Goal: Task Accomplishment & Management: Complete application form

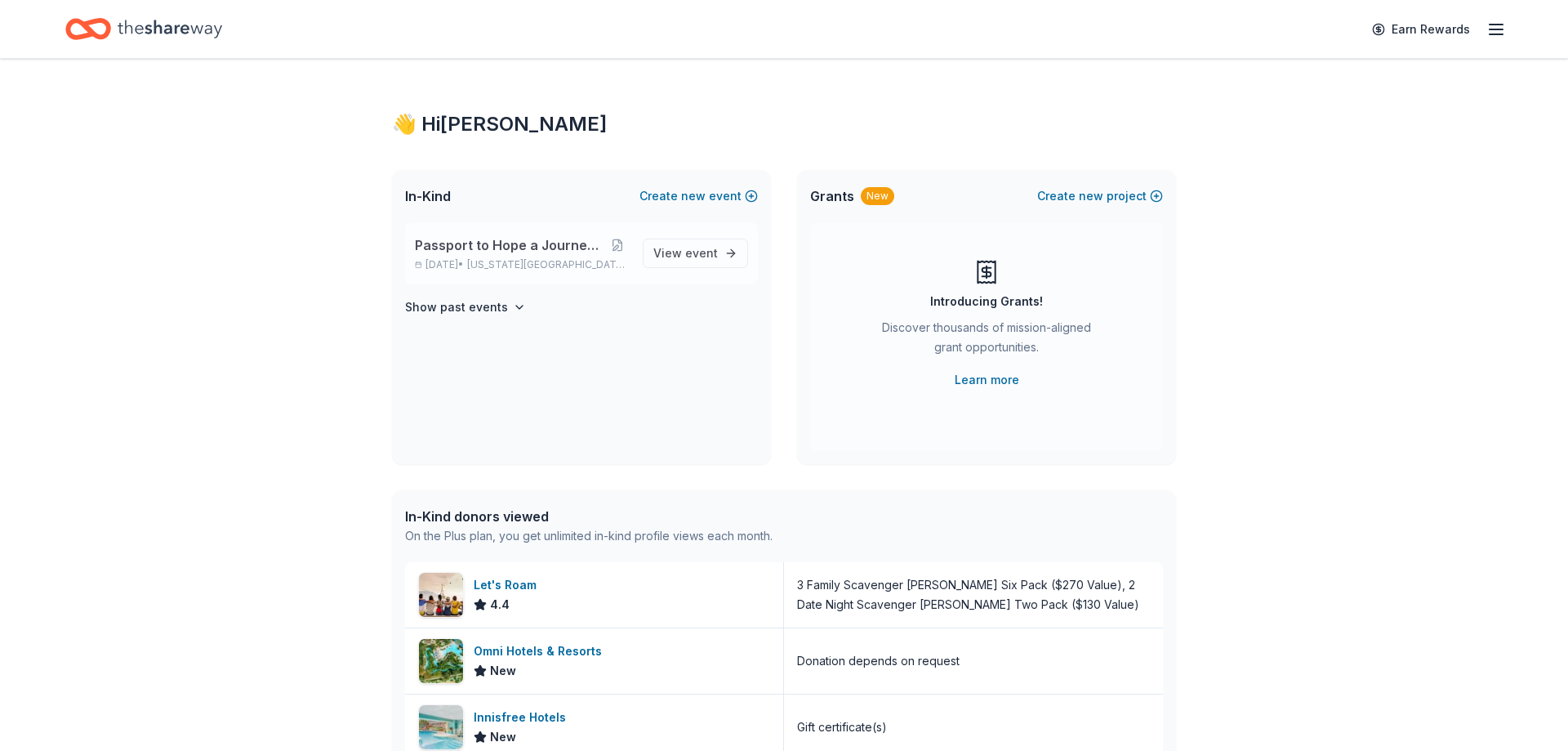
click at [496, 249] on span "Passport to Hope a Journey of Progress" at bounding box center [510, 245] width 191 height 20
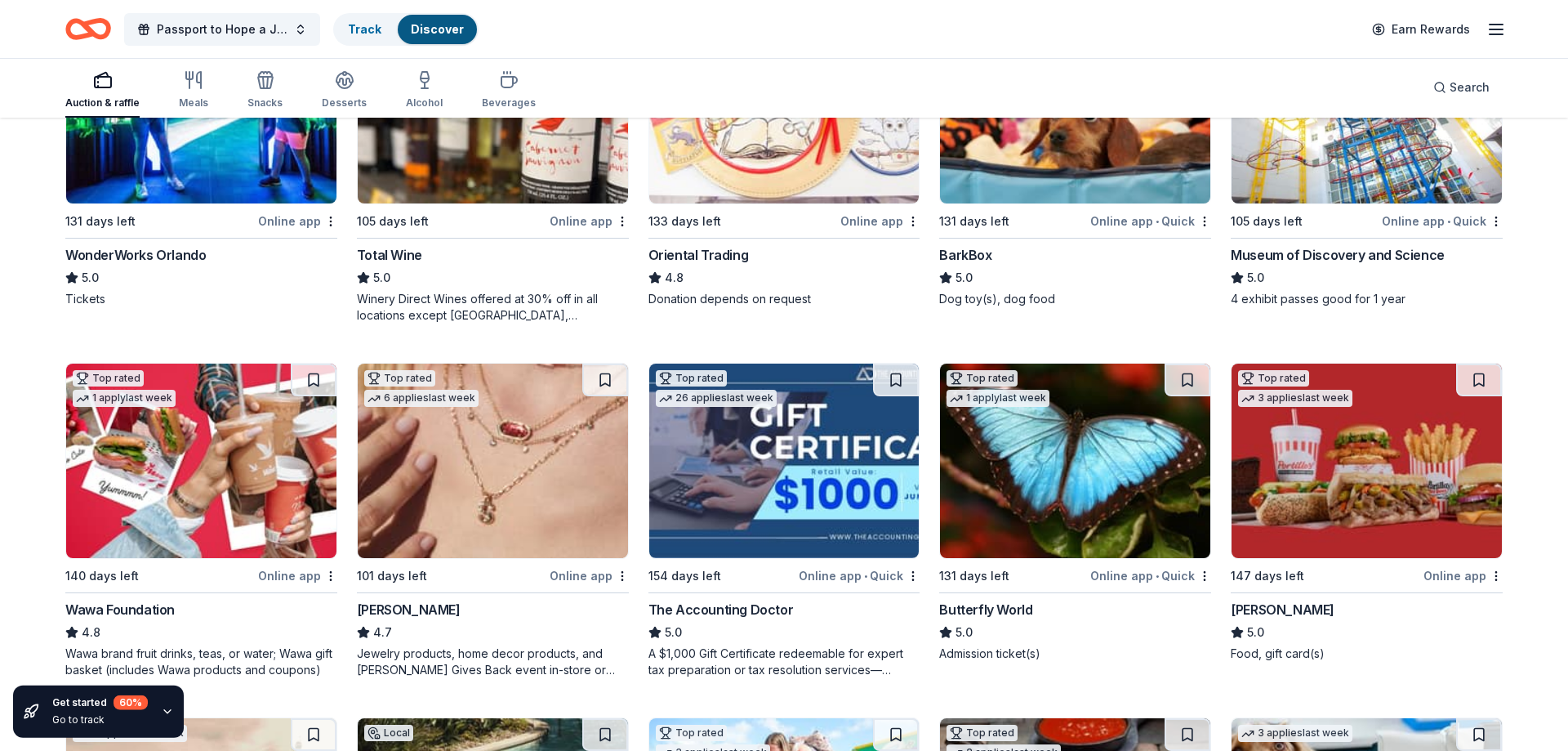
scroll to position [334, 0]
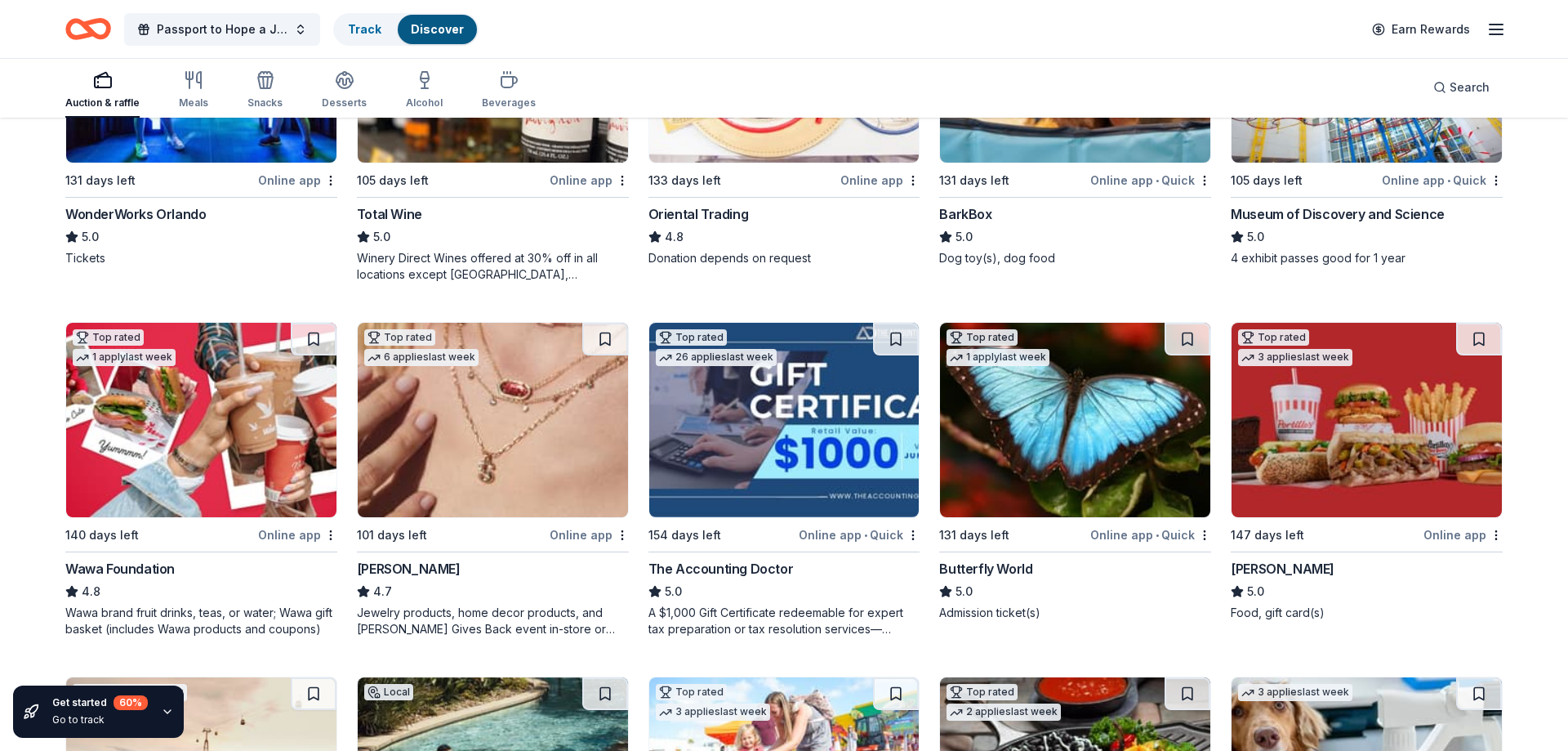
click at [1368, 476] on img at bounding box center [1366, 420] width 270 height 195
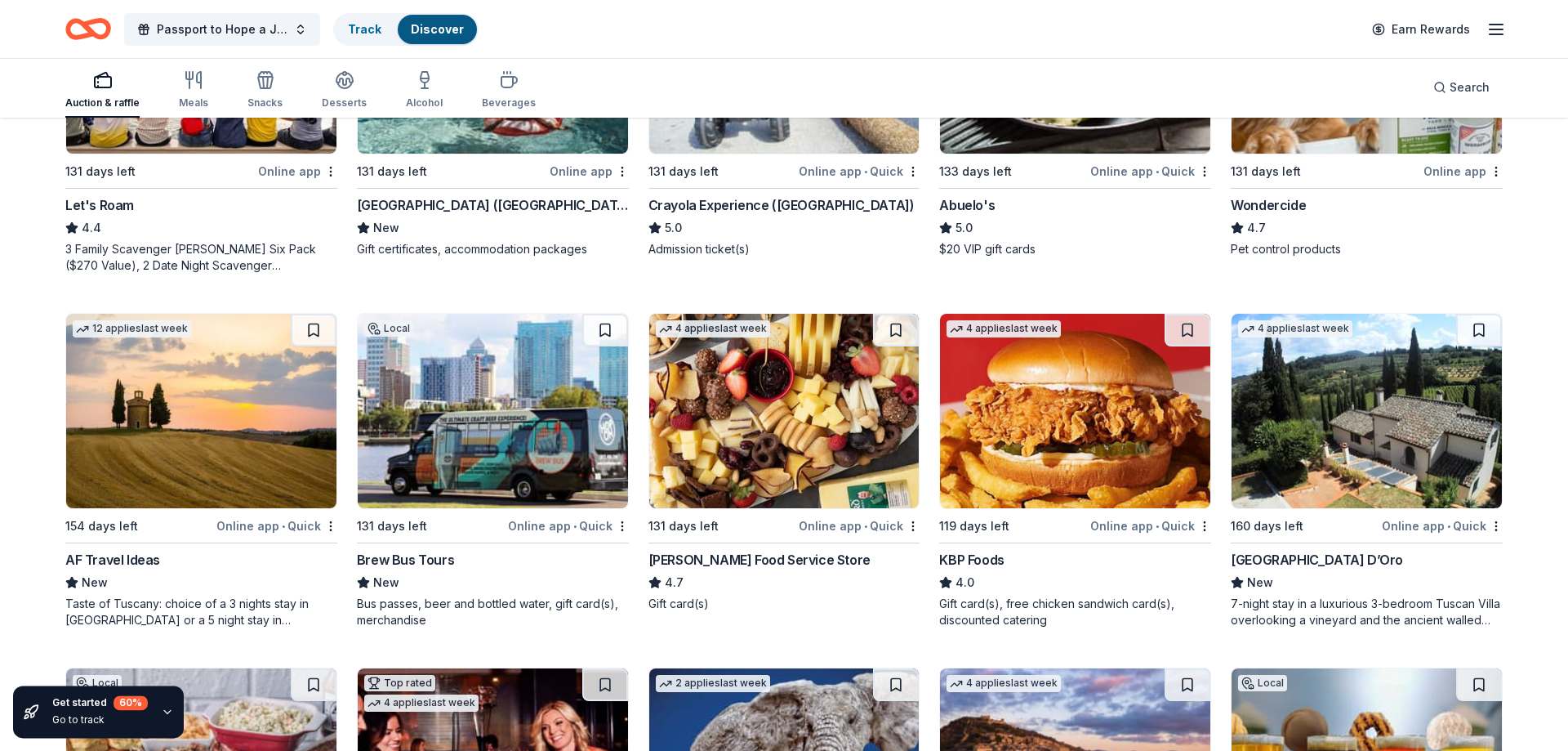
scroll to position [1083, 0]
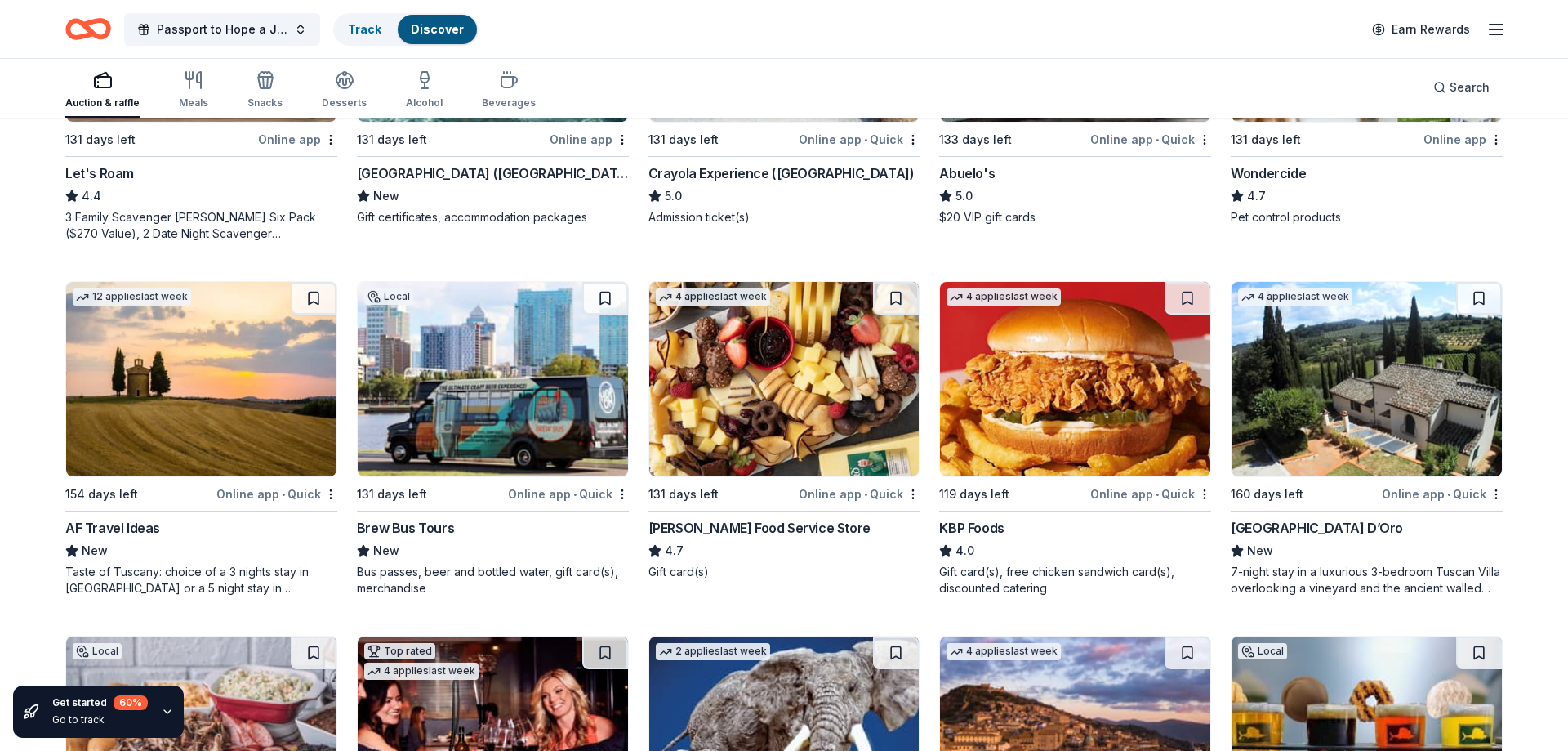
click at [985, 532] on div "KBP Foods" at bounding box center [971, 528] width 65 height 20
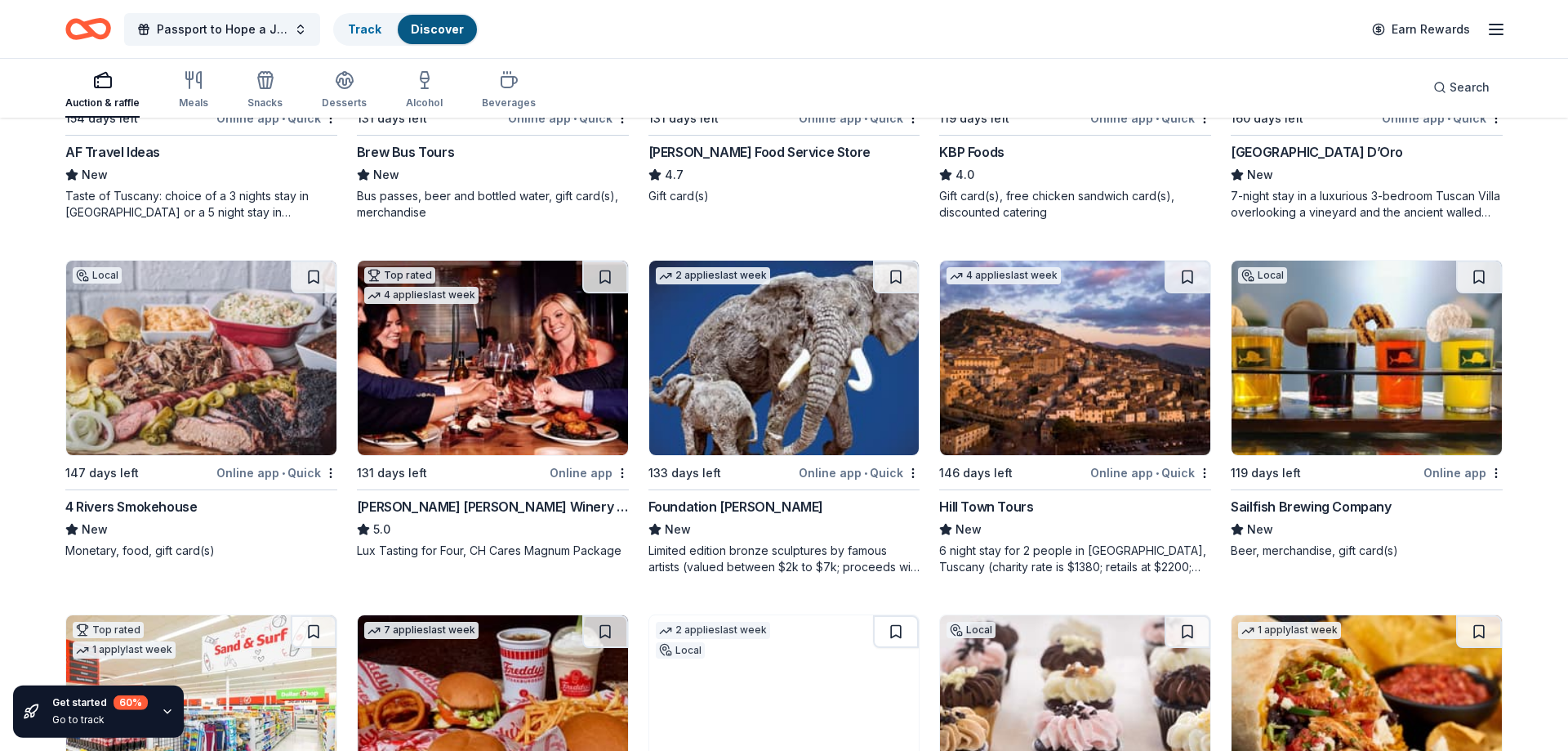
scroll to position [1500, 0]
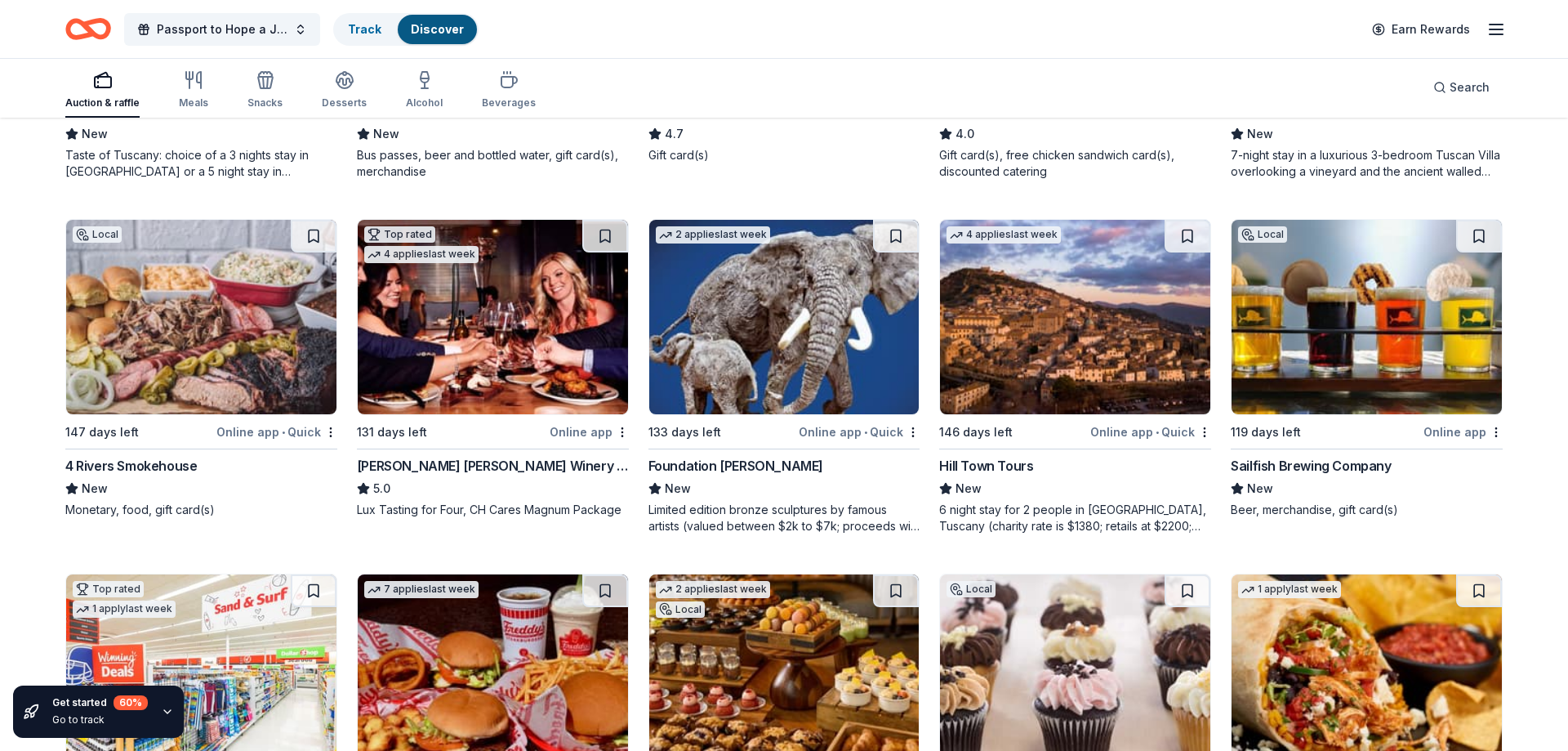
click at [137, 352] on img at bounding box center [201, 316] width 270 height 195
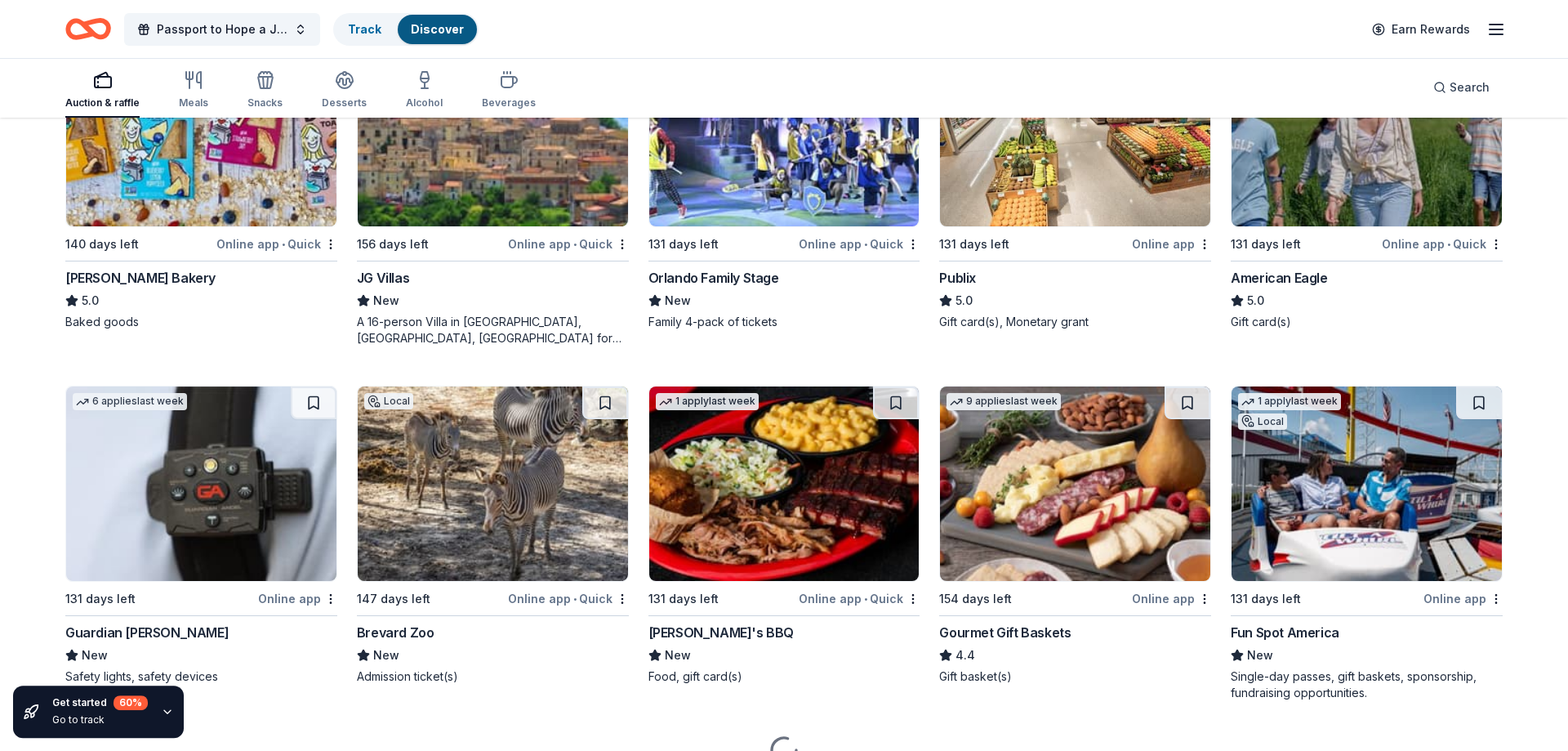
scroll to position [2378, 0]
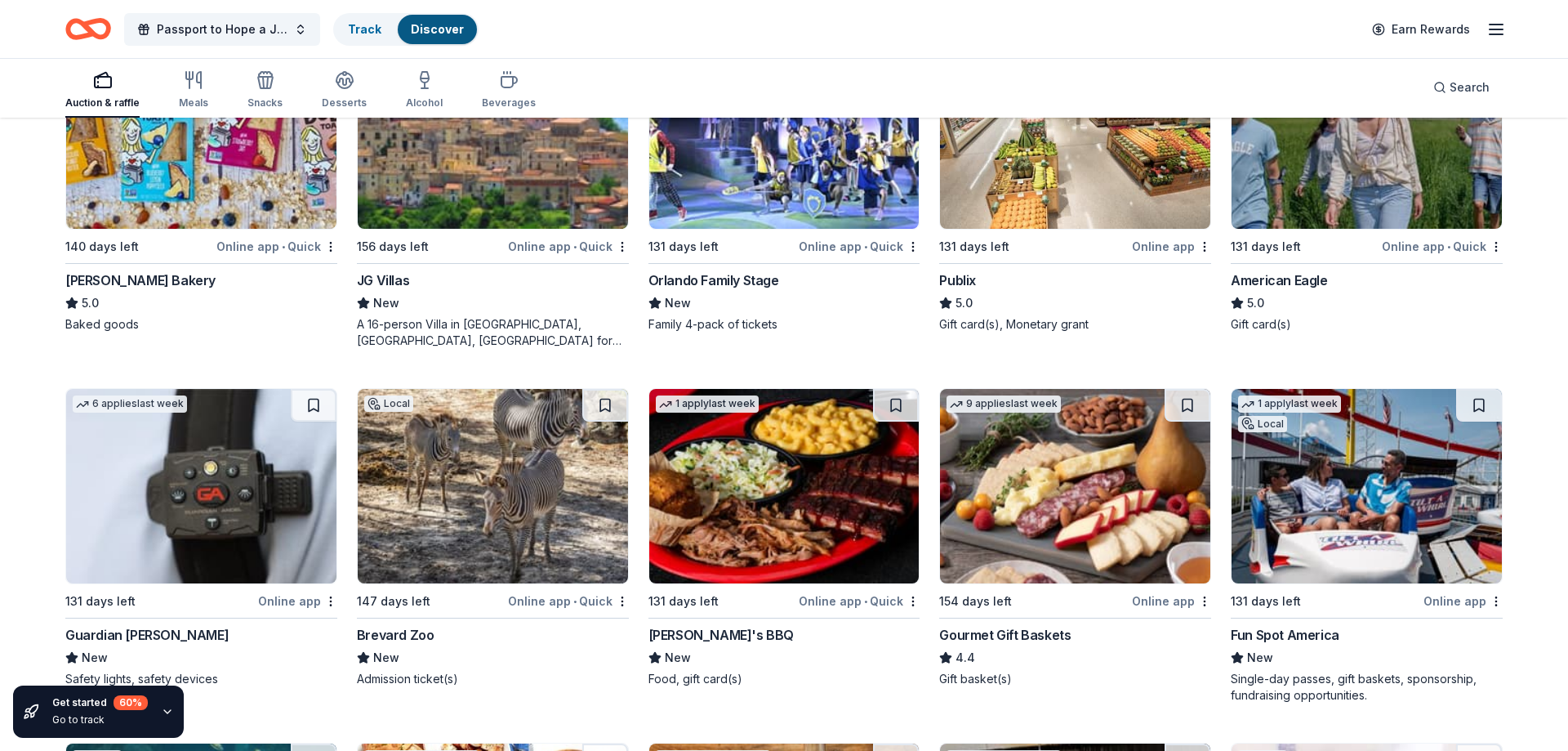
click at [1271, 282] on div "American Eagle" at bounding box center [1278, 280] width 96 height 20
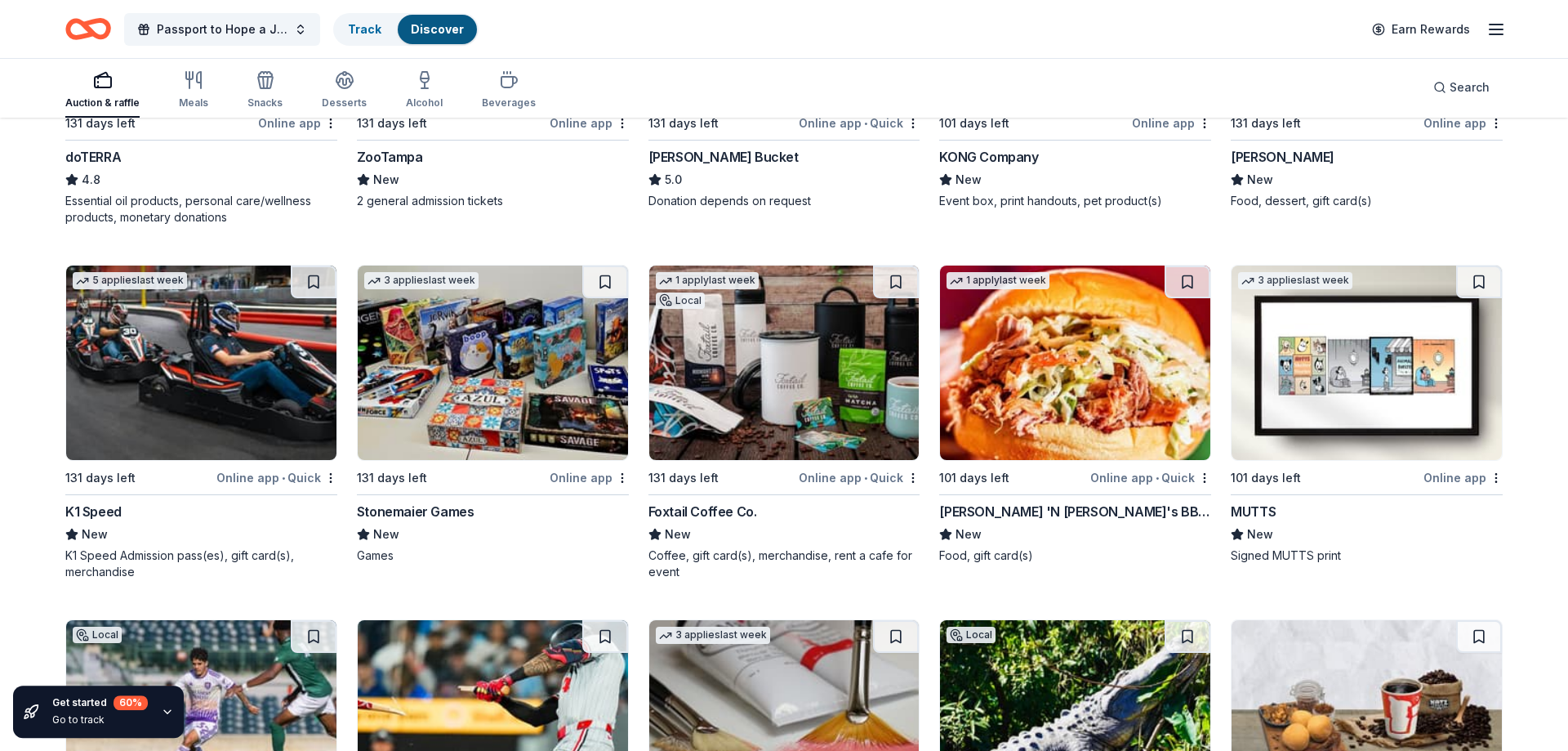
scroll to position [4961, 0]
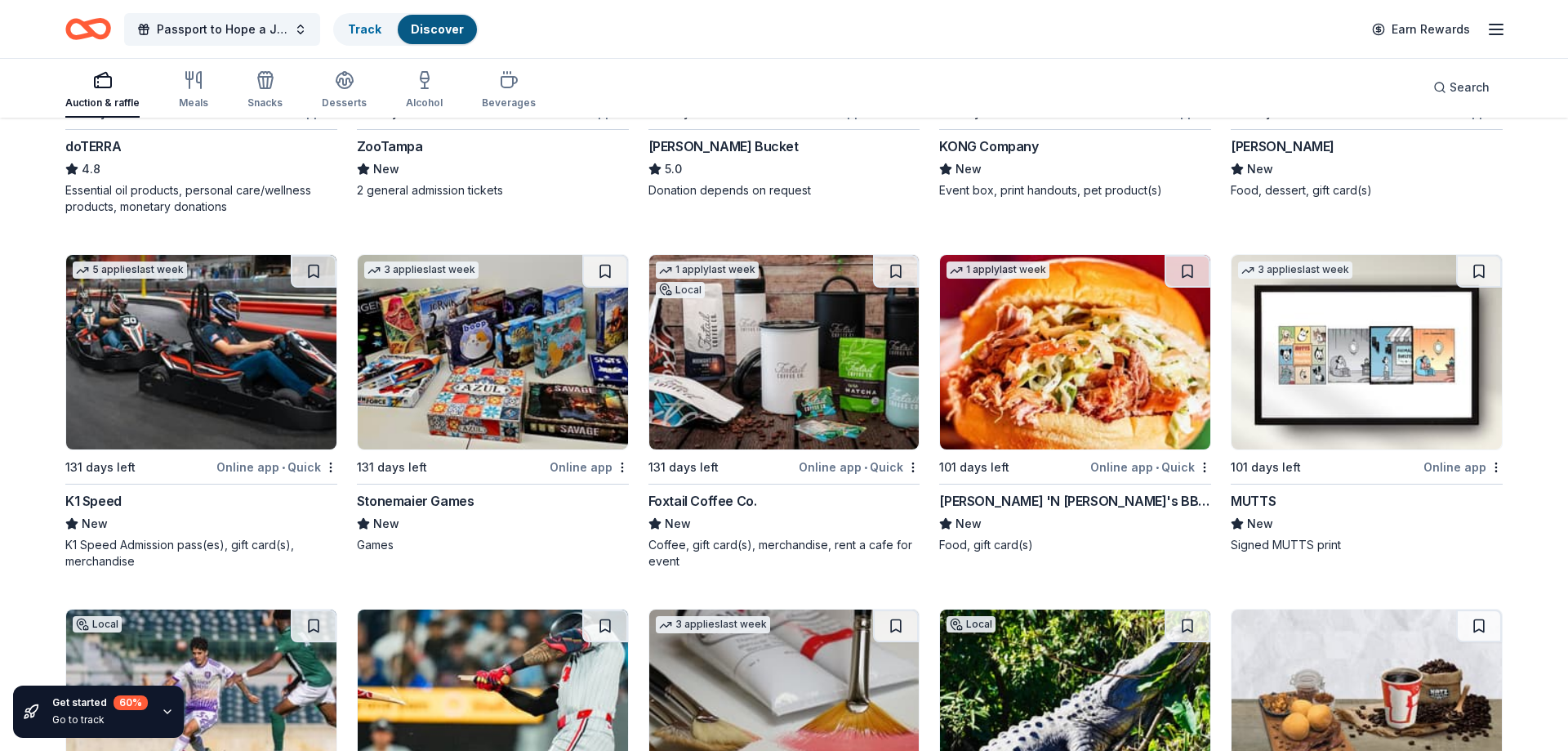
click at [1361, 359] on img at bounding box center [1366, 352] width 270 height 195
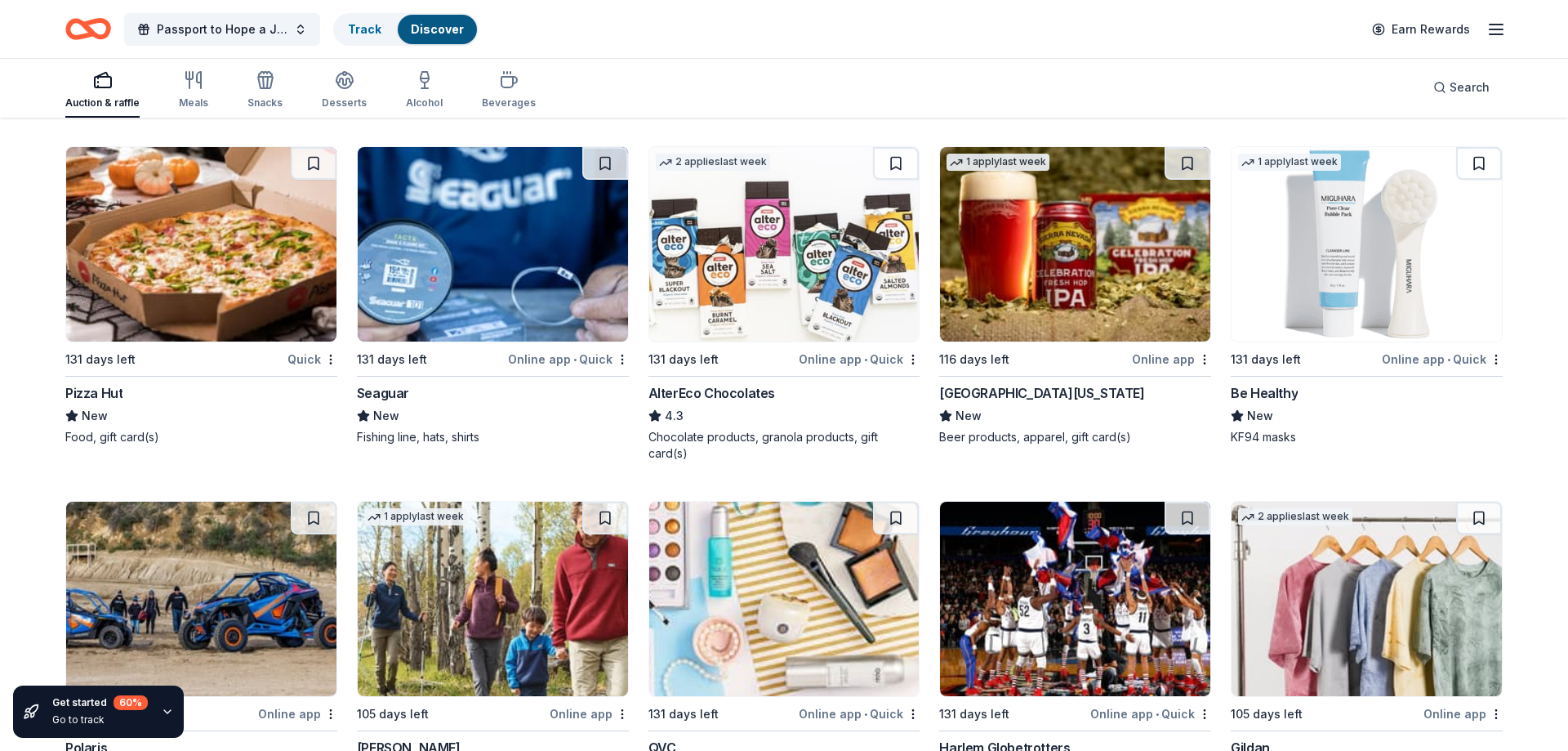
scroll to position [16972, 0]
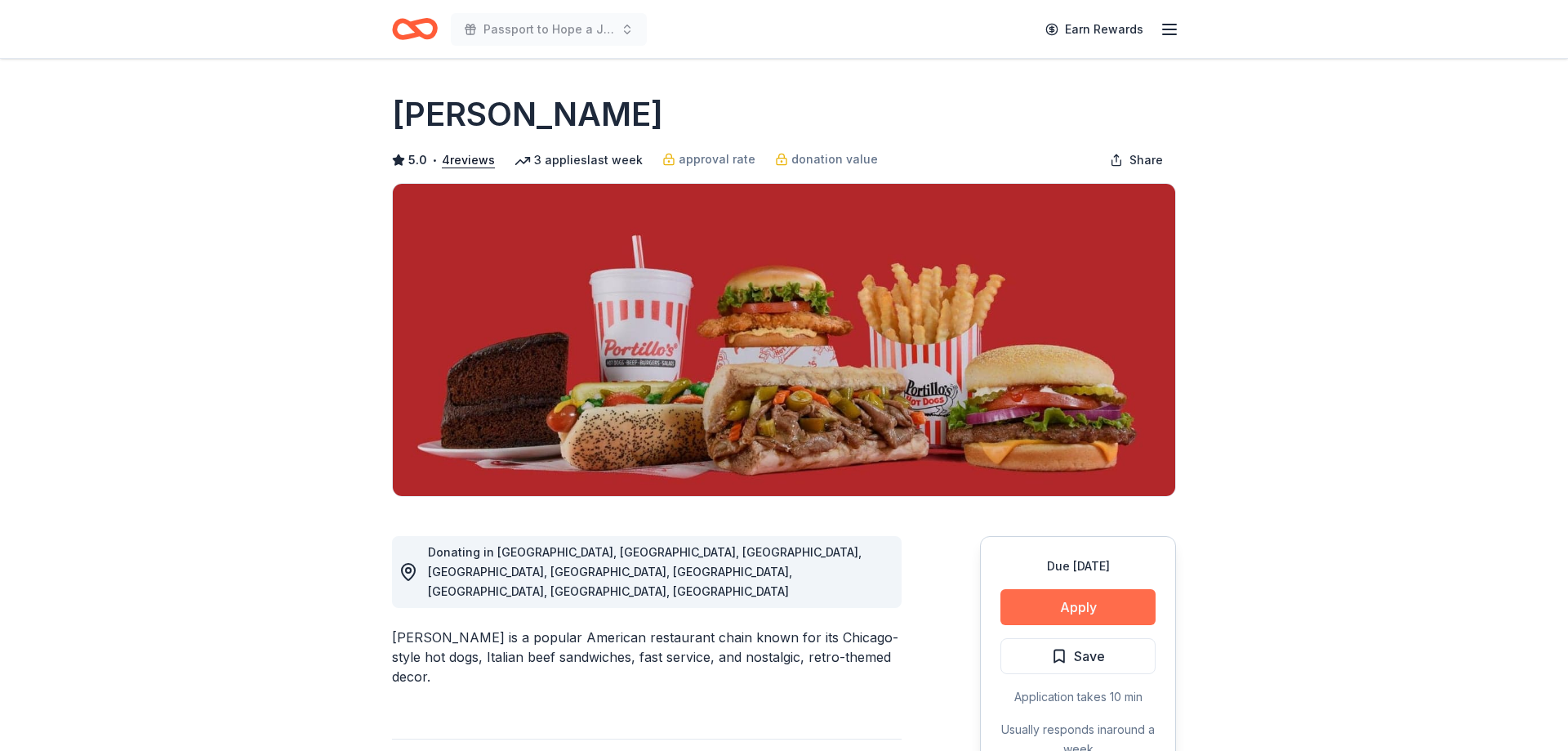
click at [1130, 599] on button "Apply" at bounding box center [1078, 607] width 155 height 36
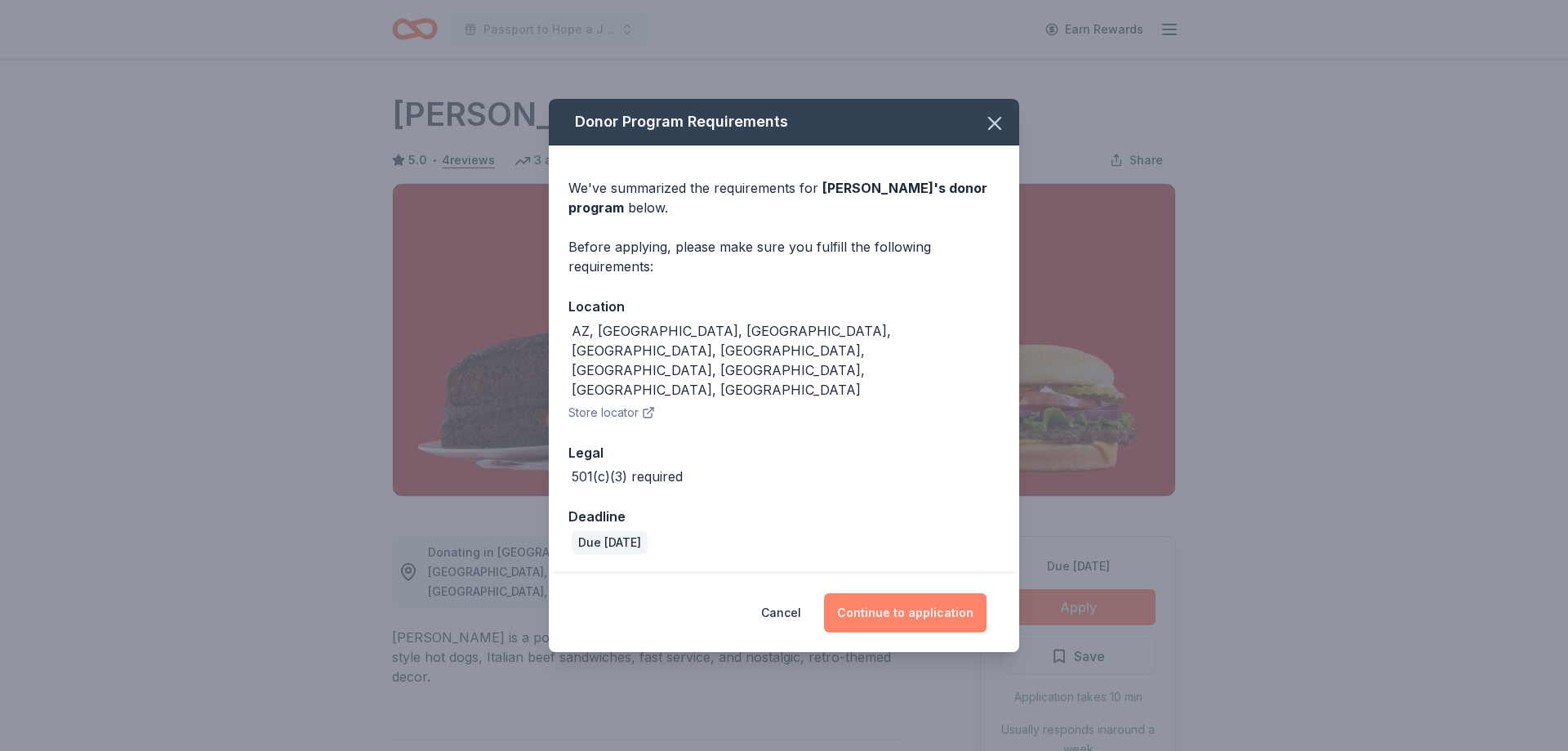
click at [847, 593] on button "Continue to application" at bounding box center [905, 613] width 163 height 39
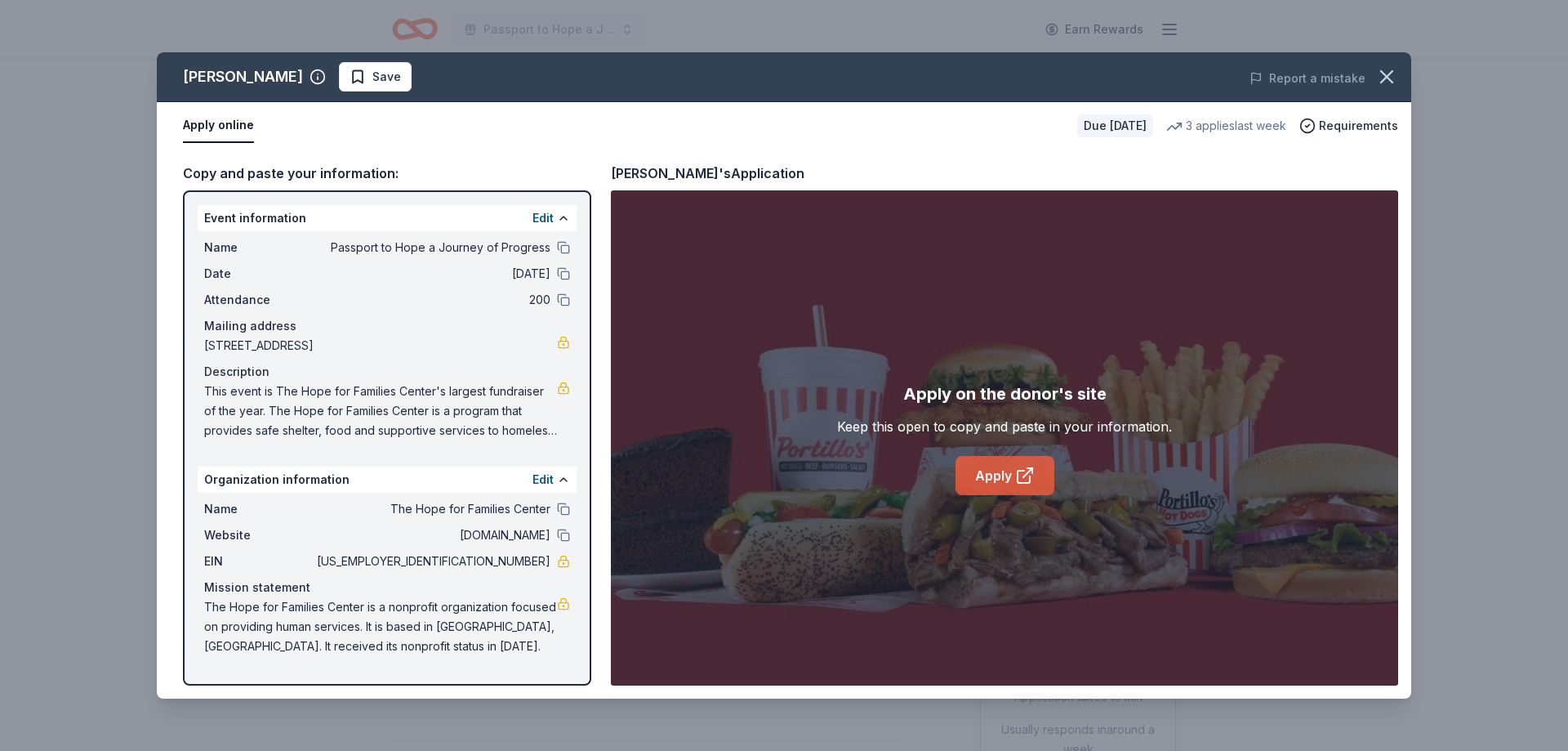
click at [1001, 481] on link "Apply" at bounding box center [1005, 476] width 99 height 39
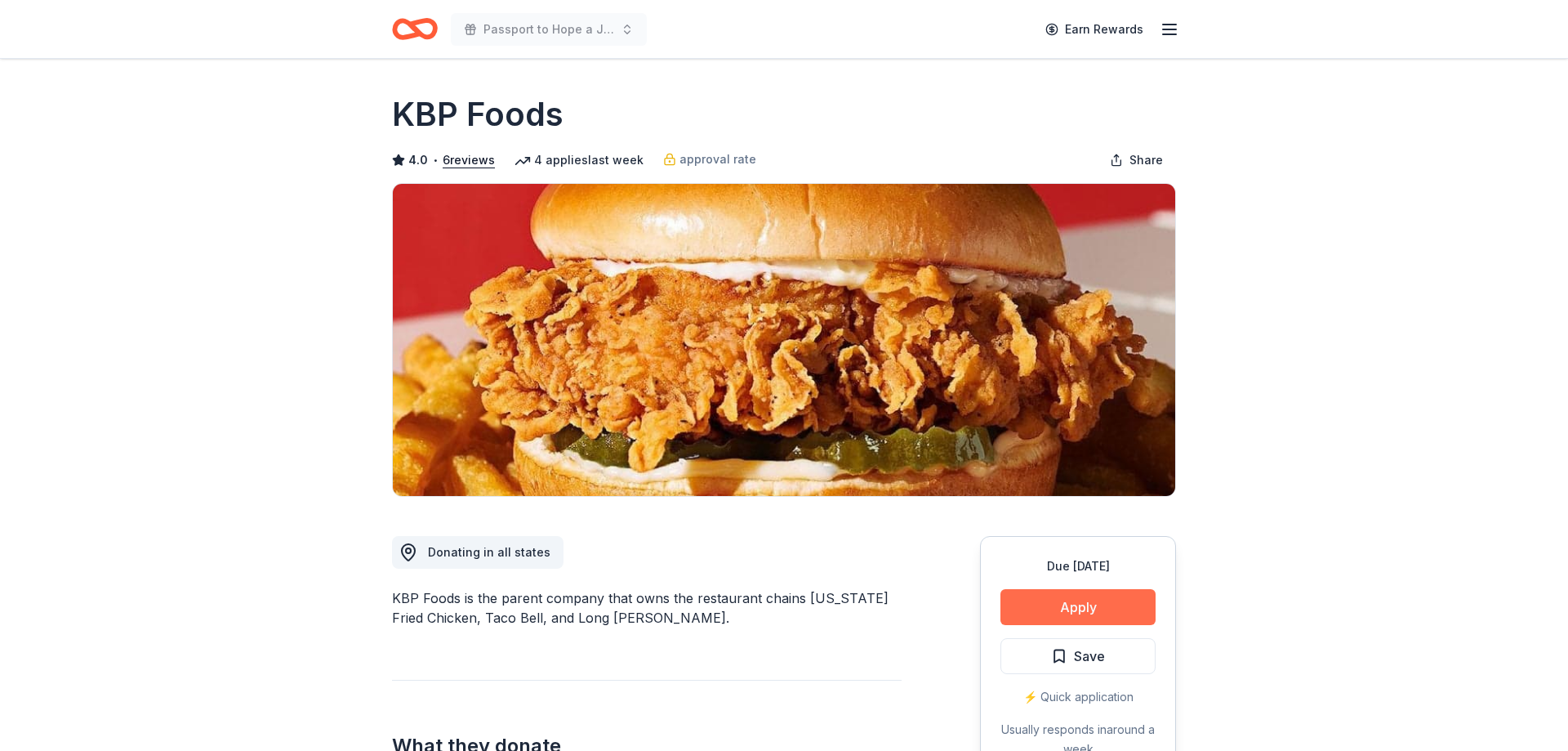
click at [1054, 610] on button "Apply" at bounding box center [1078, 607] width 155 height 36
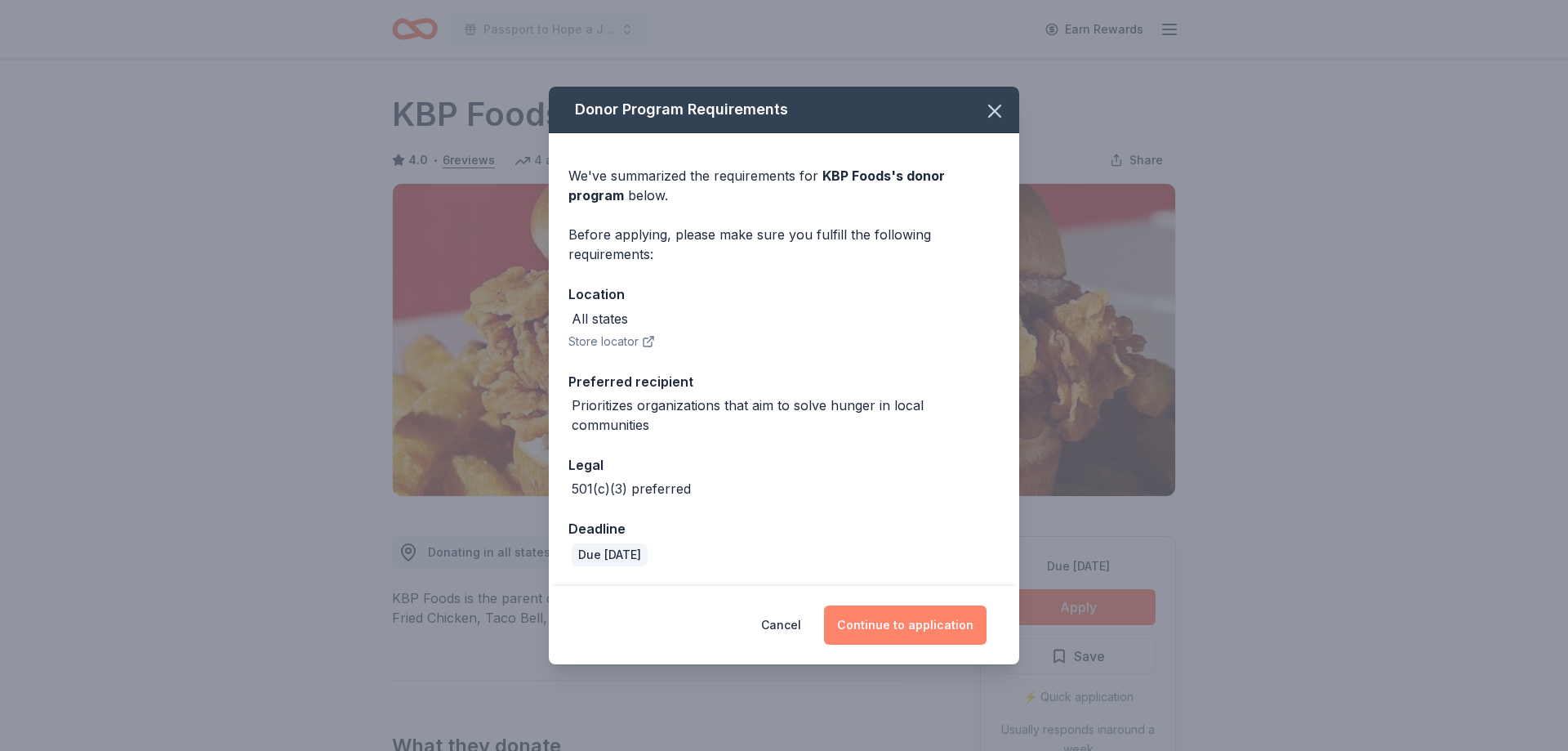
click at [973, 624] on button "Continue to application" at bounding box center [905, 625] width 163 height 39
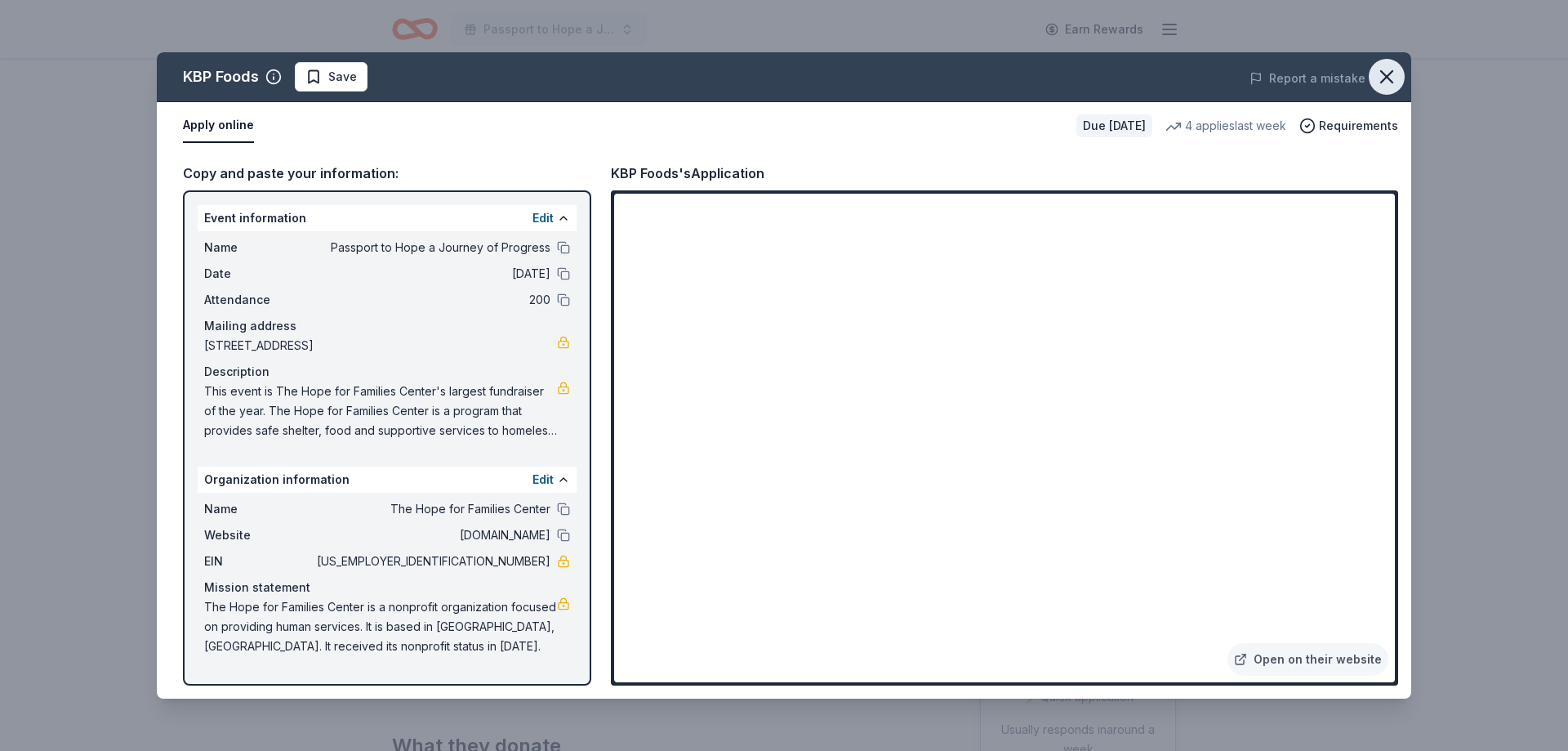
click at [1391, 74] on icon "button" at bounding box center [1386, 77] width 23 height 23
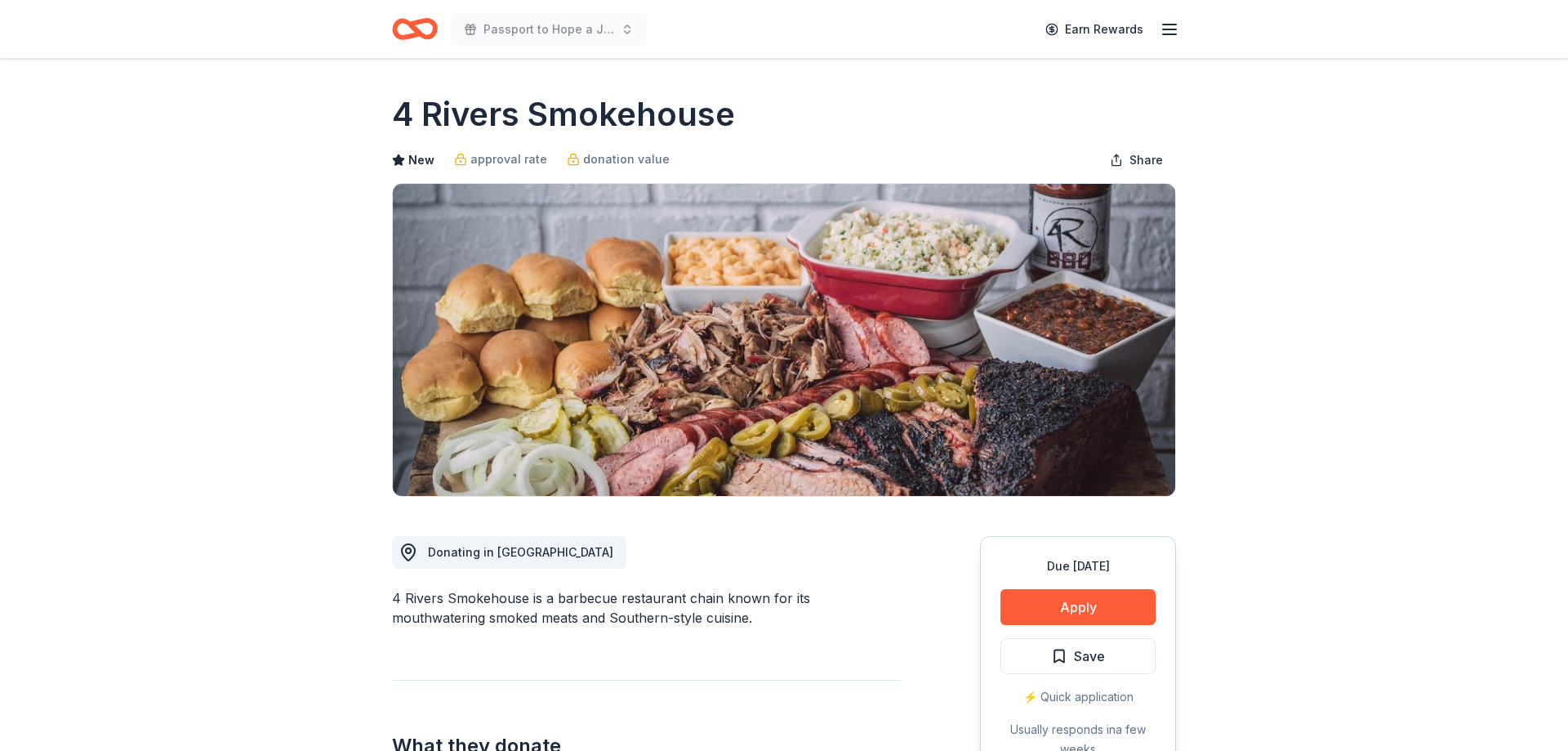
click at [1084, 606] on button "Apply" at bounding box center [1078, 607] width 155 height 36
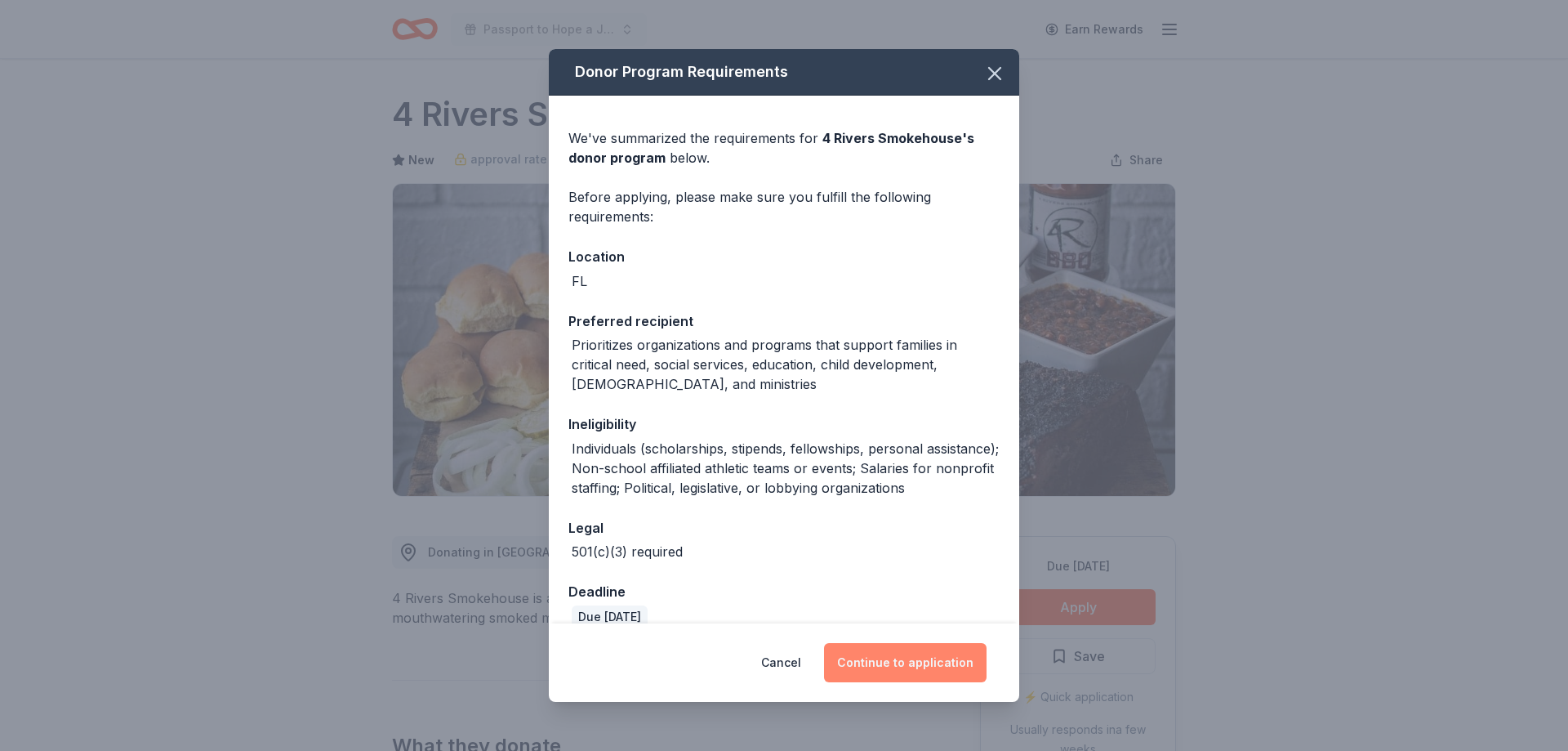
click at [885, 668] on button "Continue to application" at bounding box center [905, 662] width 163 height 39
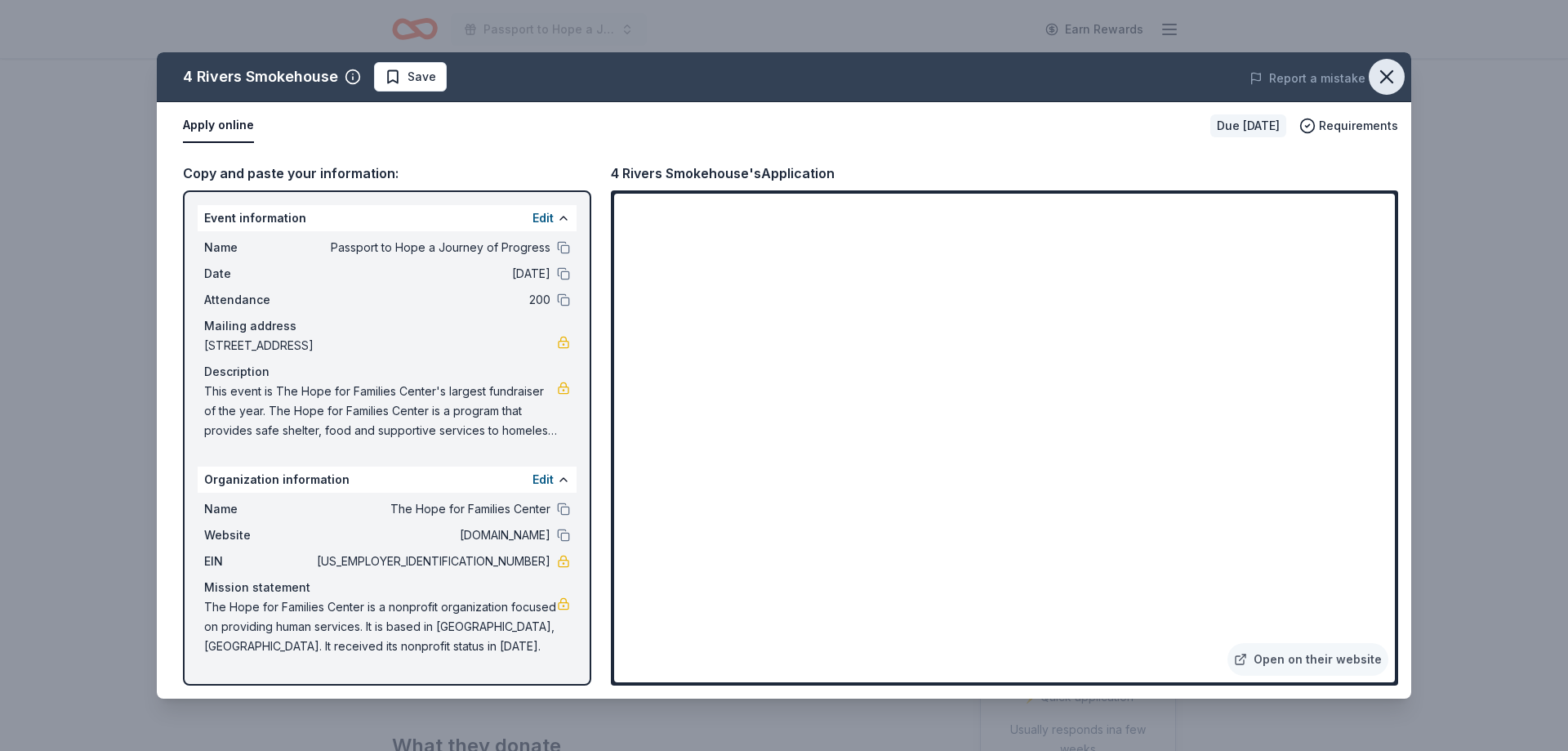
click at [1377, 76] on icon "button" at bounding box center [1386, 77] width 23 height 23
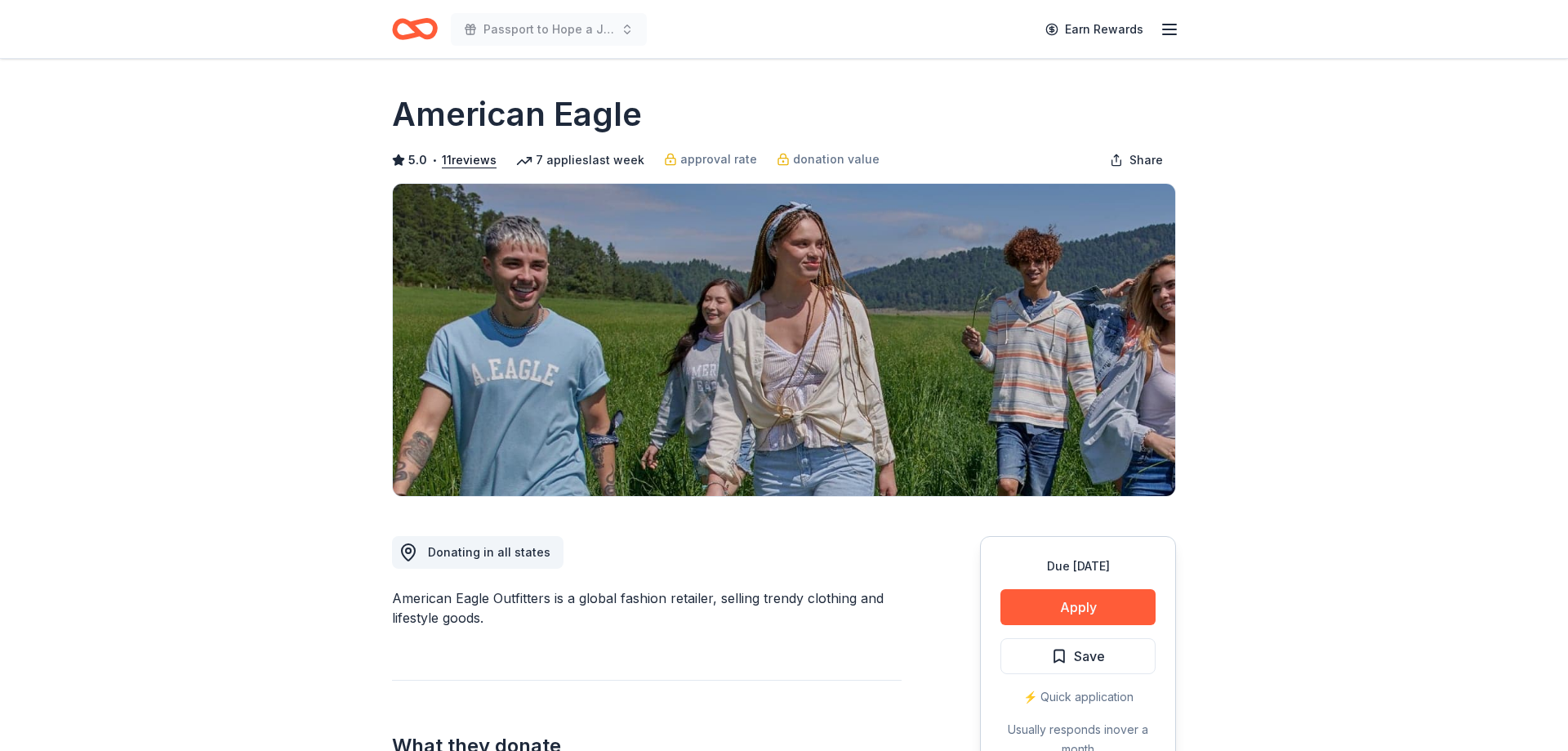
scroll to position [83, 0]
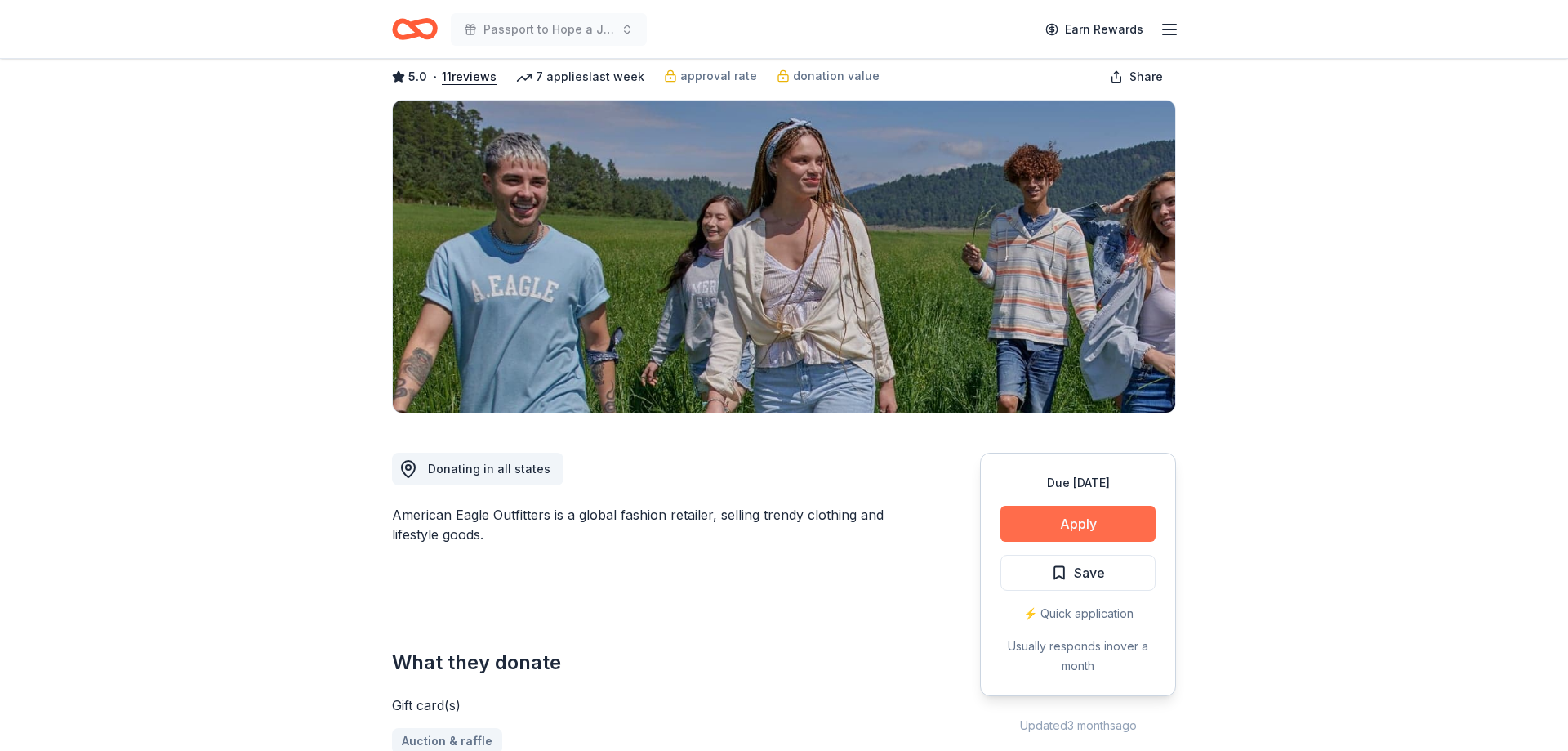
click at [1034, 523] on button "Apply" at bounding box center [1078, 523] width 155 height 36
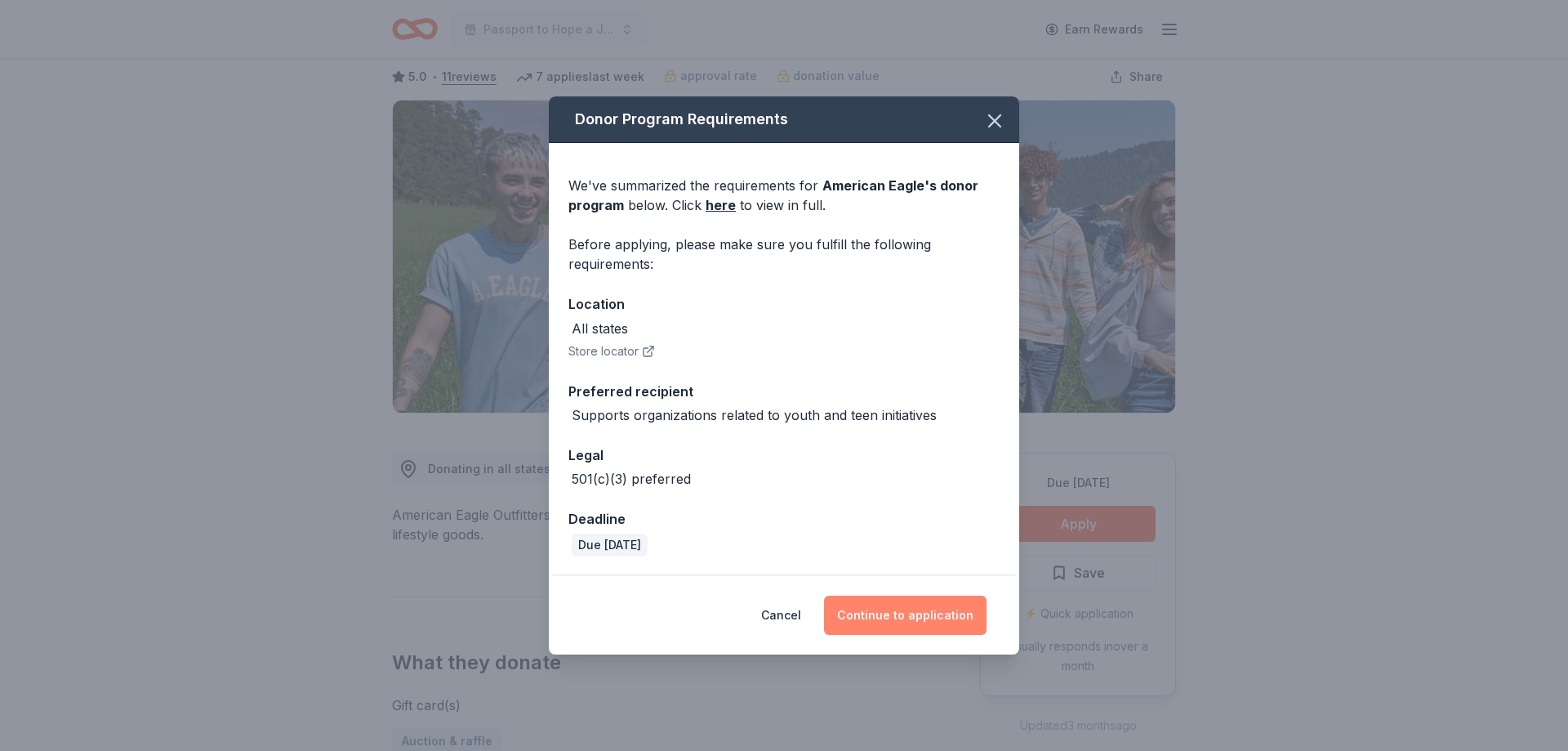
click at [892, 626] on button "Continue to application" at bounding box center [905, 615] width 163 height 39
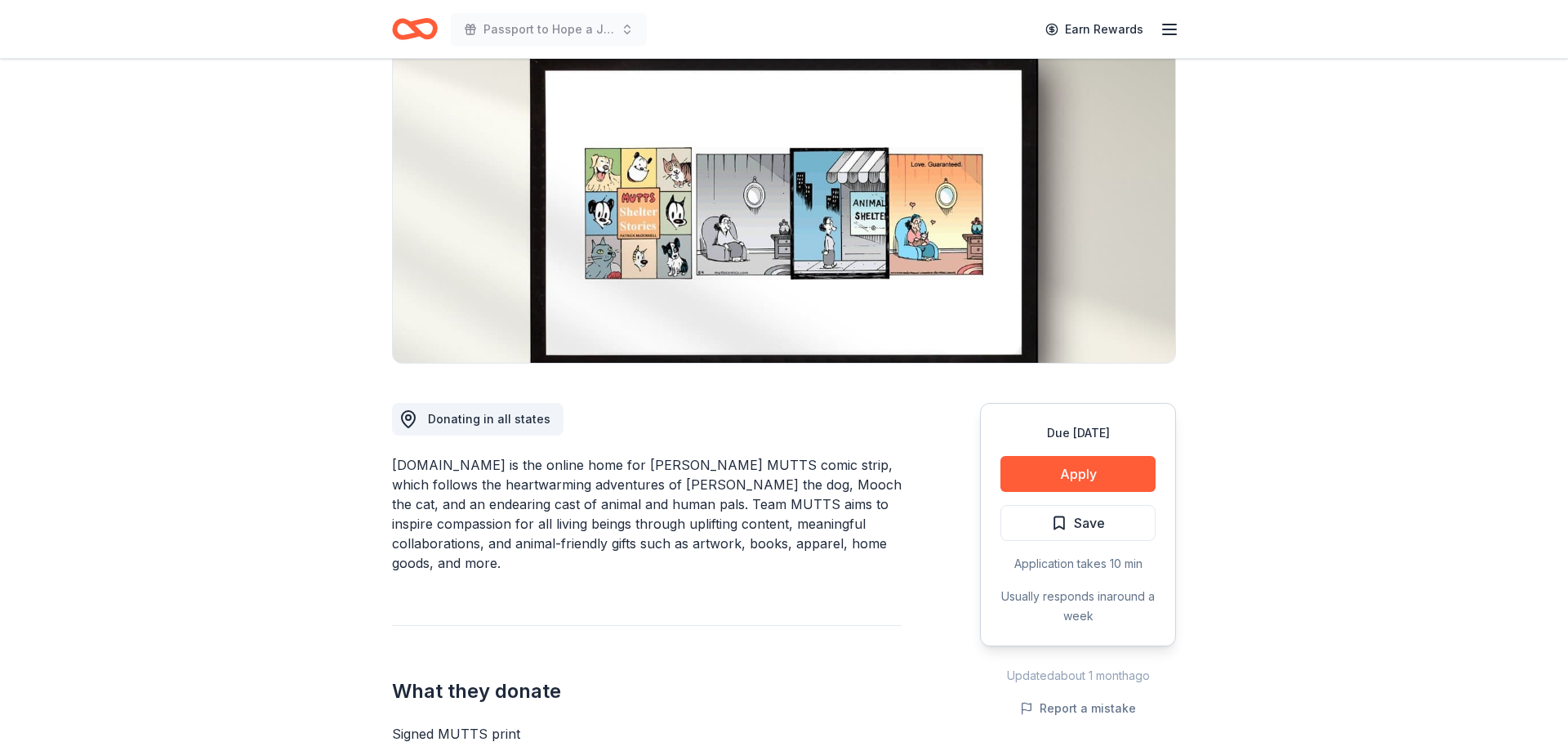
scroll to position [167, 0]
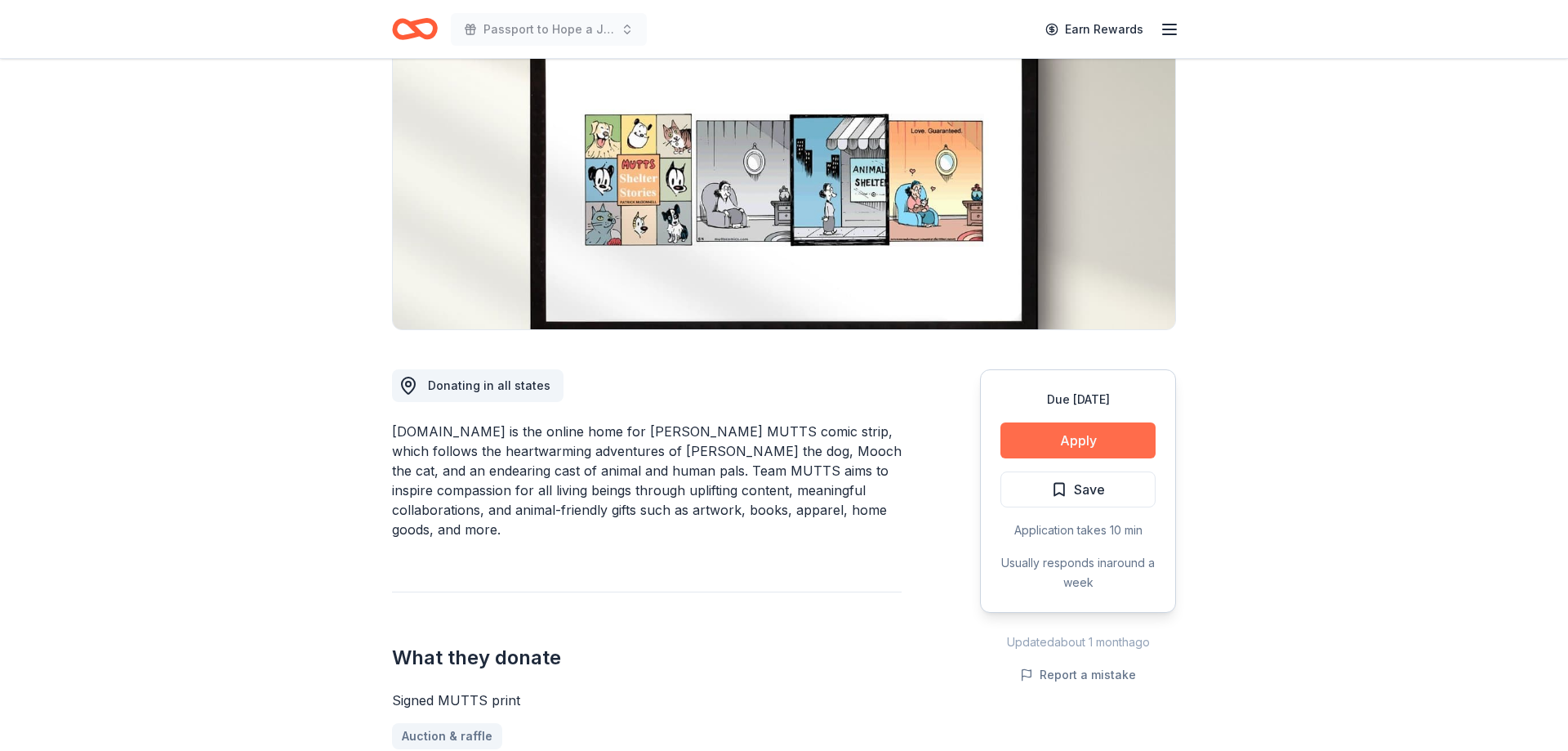
click at [1046, 442] on button "Apply" at bounding box center [1078, 440] width 155 height 36
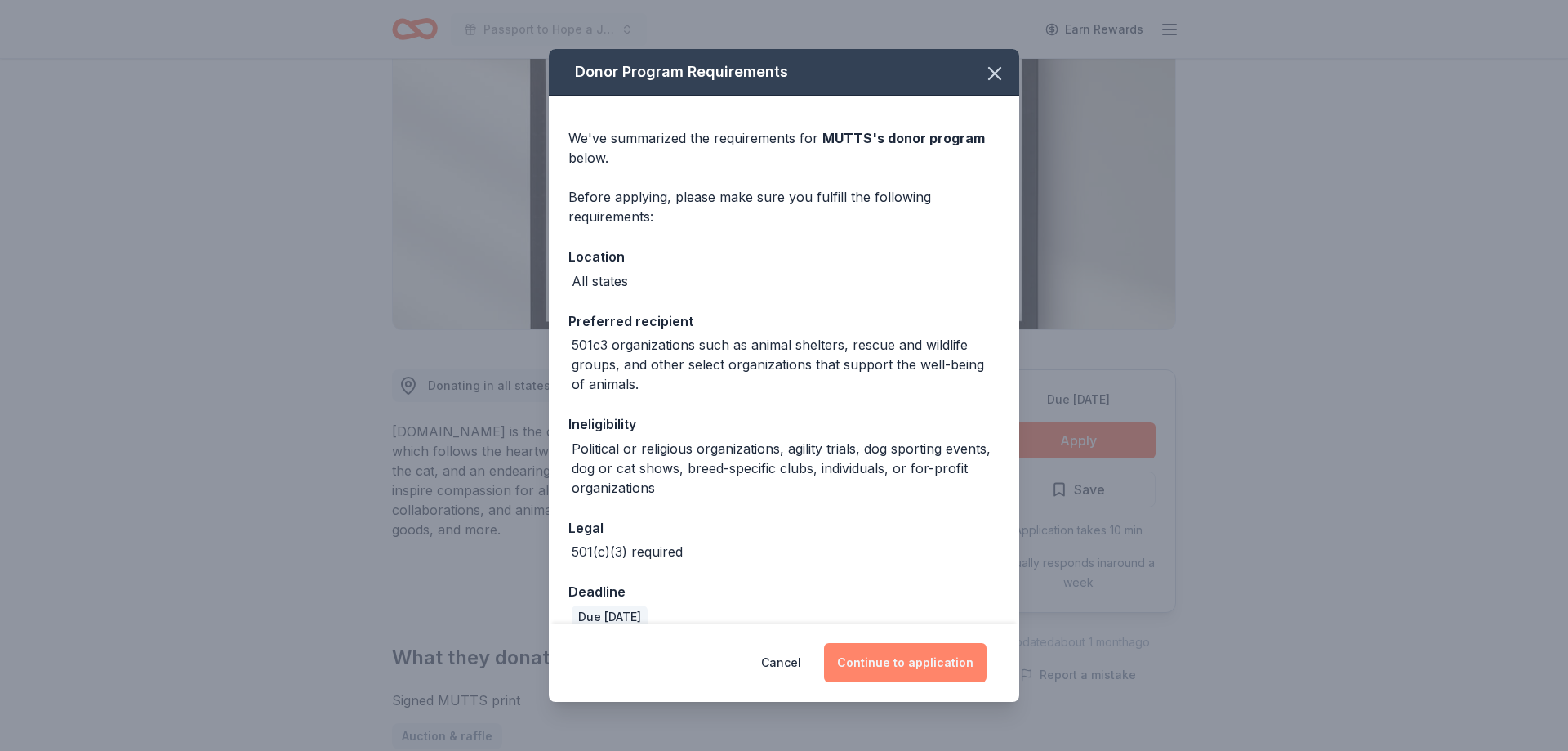
click at [894, 668] on button "Continue to application" at bounding box center [905, 662] width 163 height 39
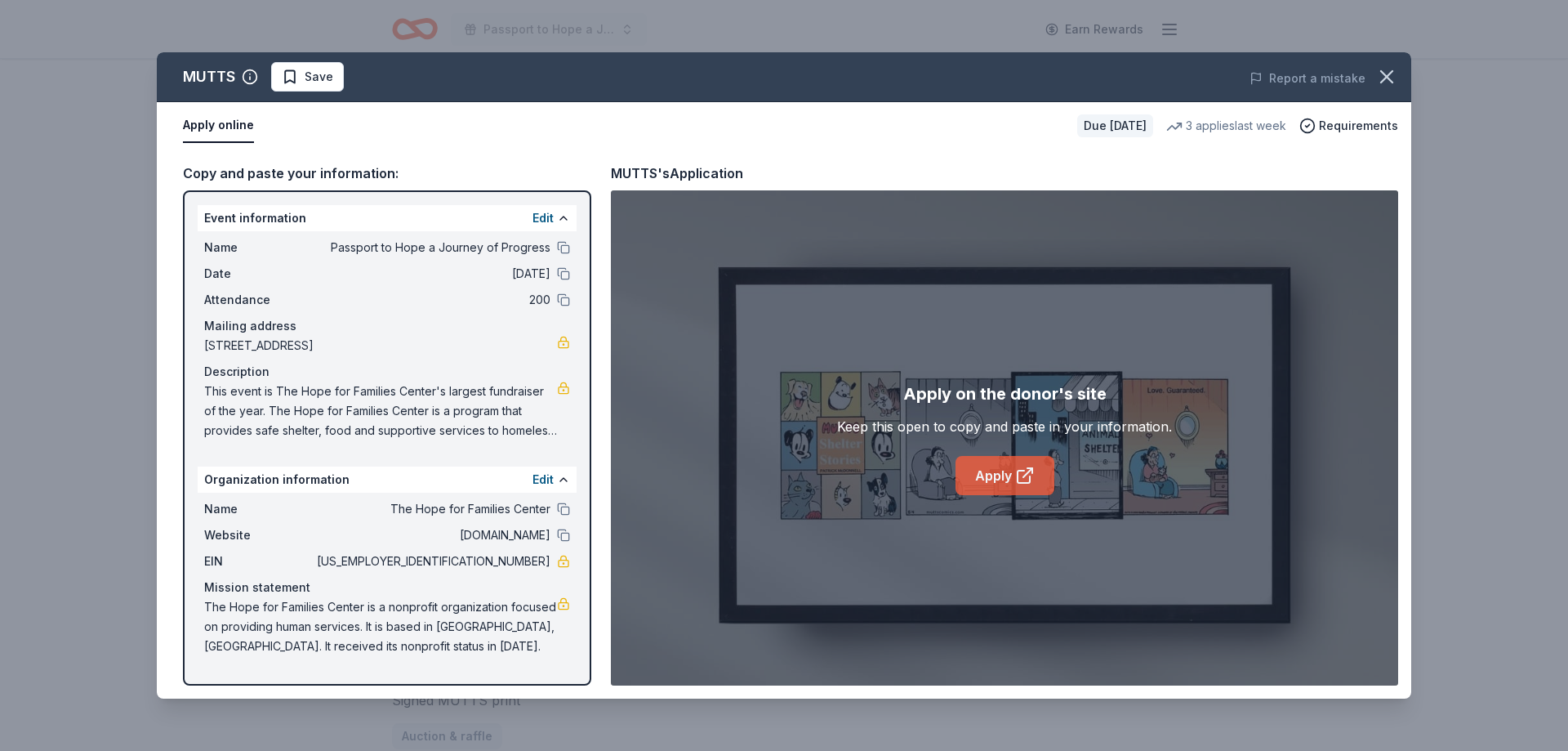
click at [1021, 481] on icon at bounding box center [1025, 476] width 20 height 20
